Goal: Find specific page/section: Find specific page/section

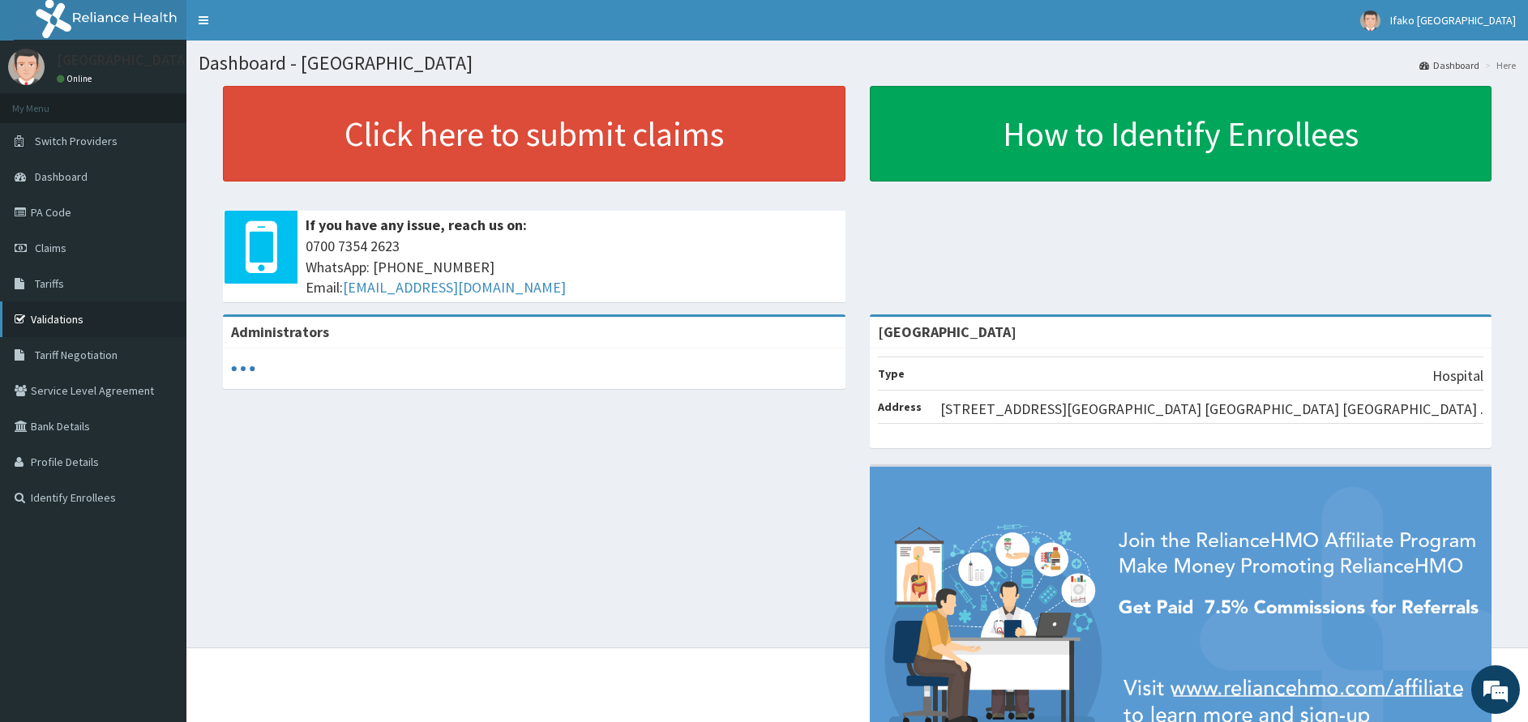
click at [105, 322] on link "Validations" at bounding box center [93, 320] width 186 height 36
click at [90, 324] on link "Validations" at bounding box center [93, 320] width 186 height 36
